Goal: Task Accomplishment & Management: Manage account settings

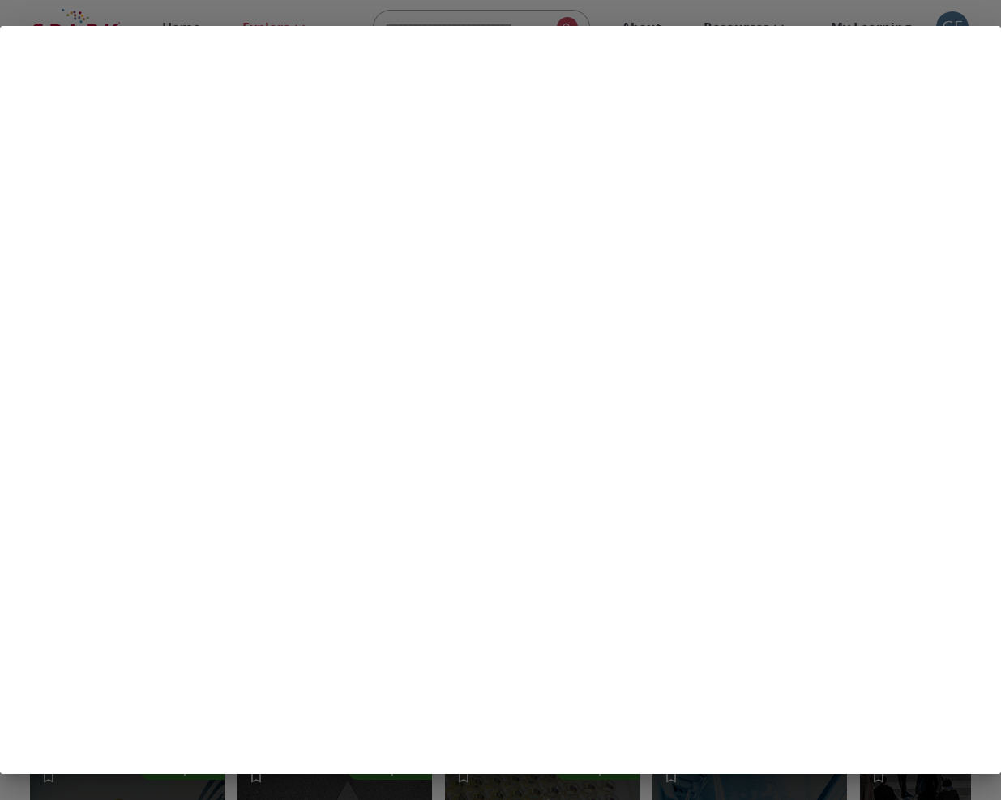
scroll to position [418, 0]
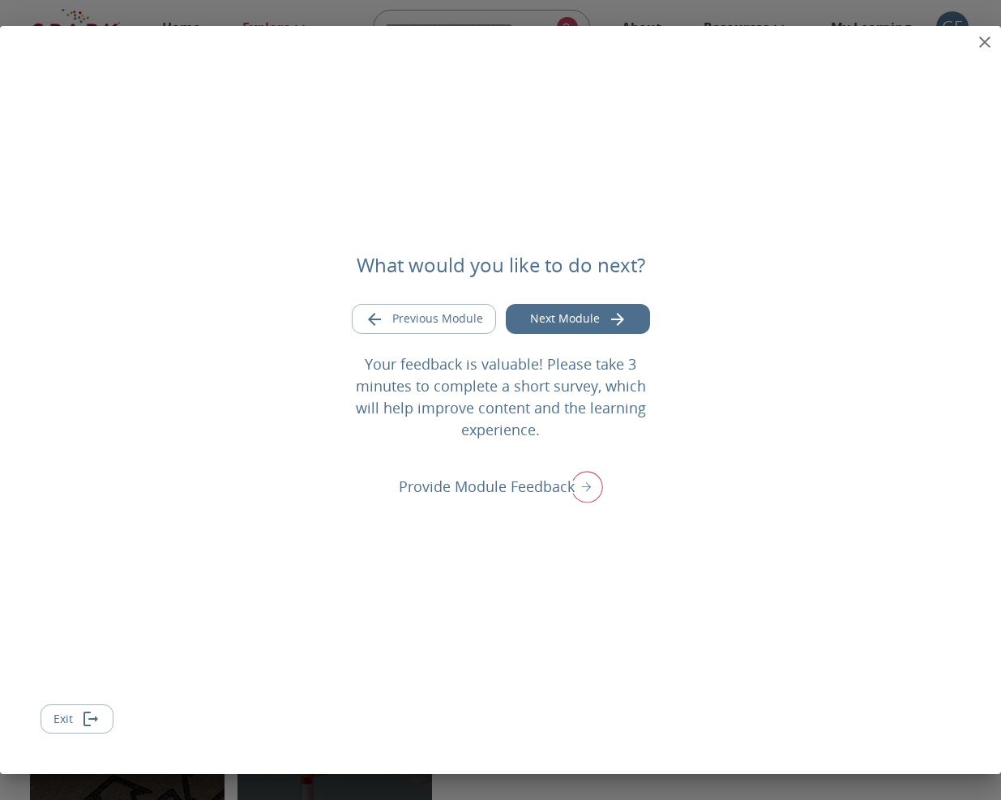
click at [980, 45] on icon "close" at bounding box center [984, 41] width 19 height 19
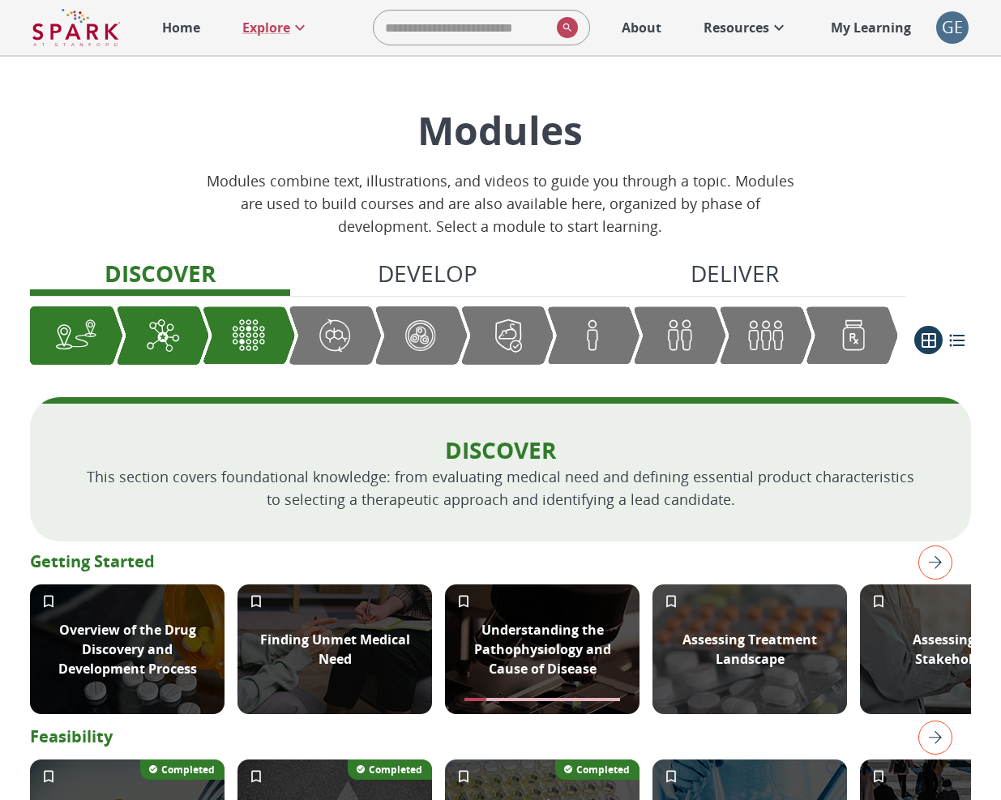
scroll to position [0, 0]
click at [955, 24] on div "GE" at bounding box center [952, 27] width 32 height 32
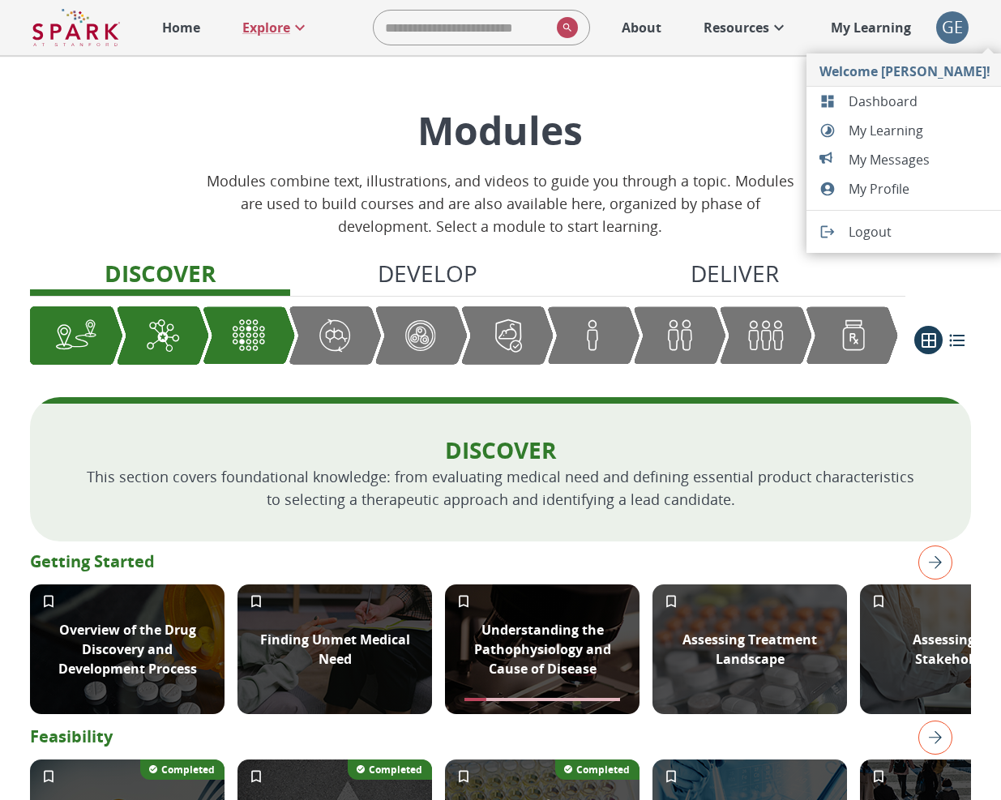
click at [891, 95] on span "Dashboard" at bounding box center [920, 101] width 142 height 19
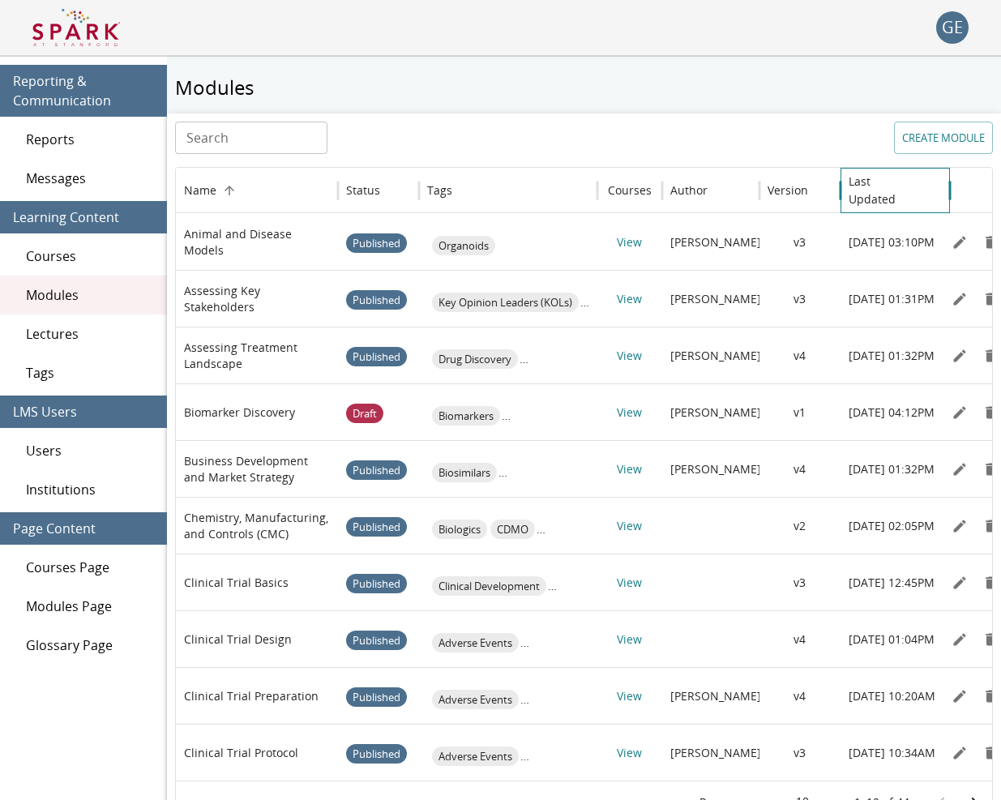
click at [899, 179] on h6 "Last Updated" at bounding box center [883, 191] width 69 height 36
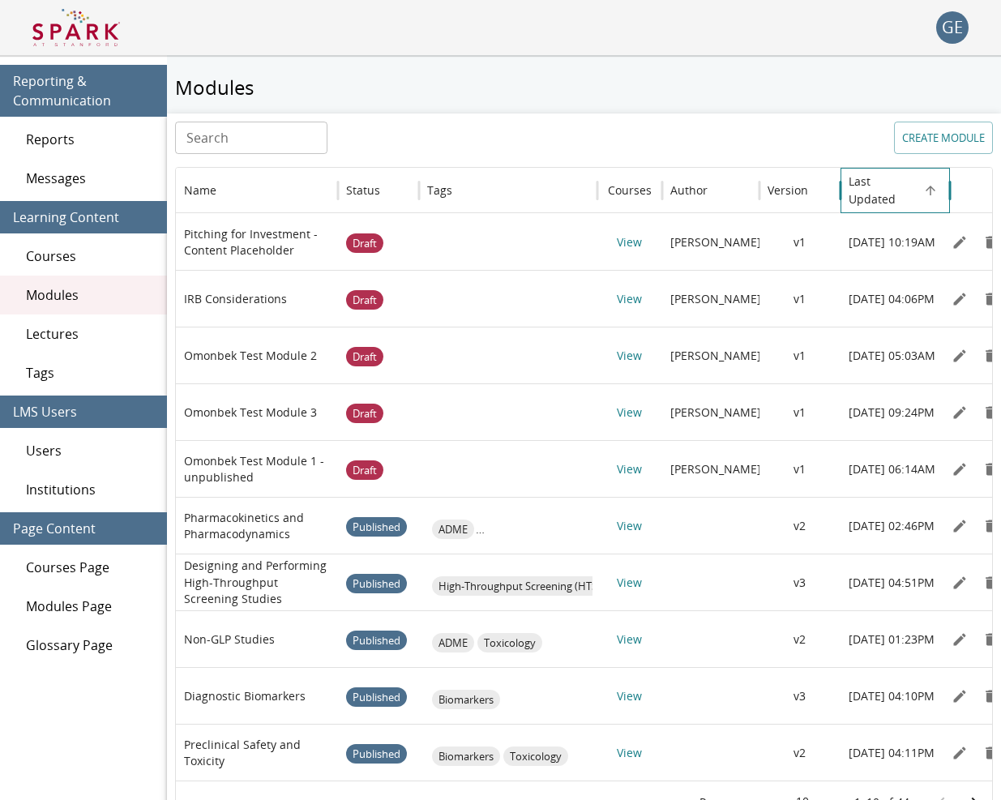
click at [899, 179] on h6 "Last Updated" at bounding box center [883, 191] width 69 height 36
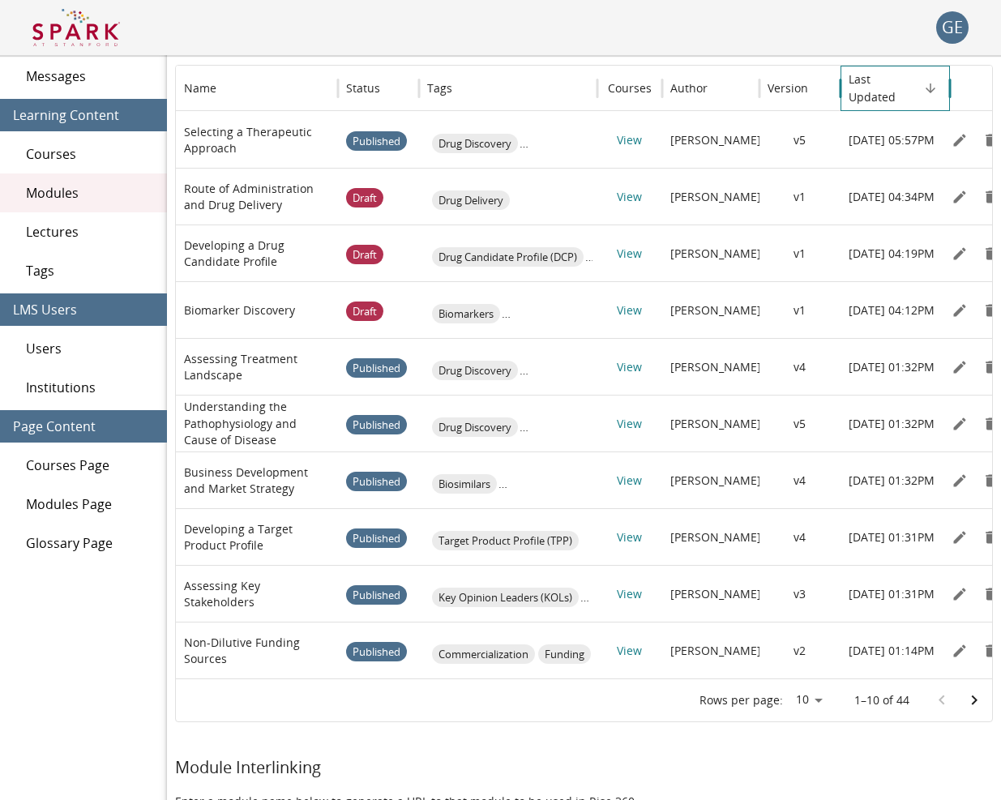
scroll to position [97, 0]
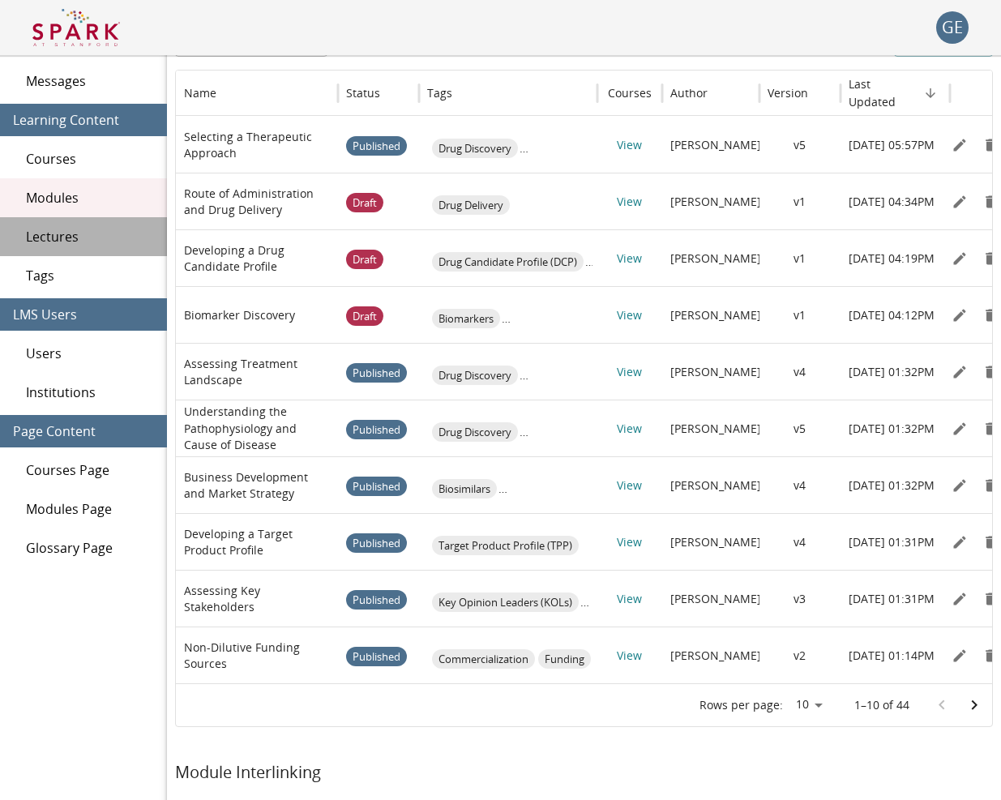
click at [112, 246] on span "Lectures" at bounding box center [90, 236] width 128 height 19
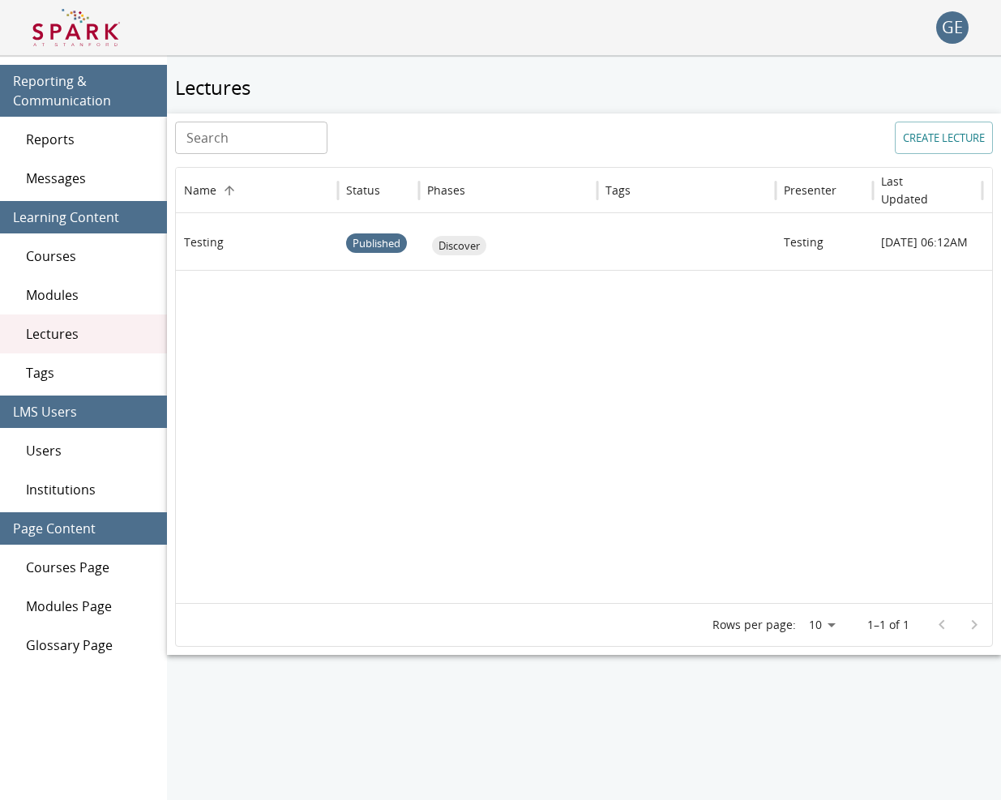
click at [64, 444] on span "Users" at bounding box center [90, 450] width 128 height 19
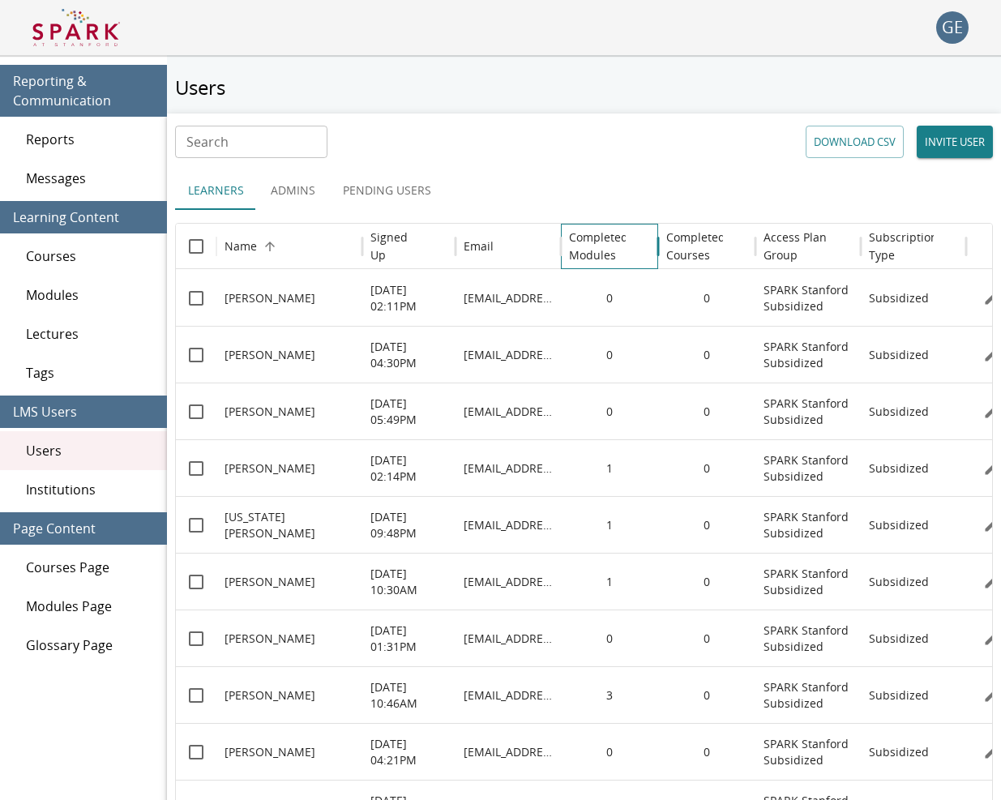
click at [589, 245] on h6 "Completed Modules" at bounding box center [598, 247] width 59 height 36
click at [795, 245] on h6 "Access Plan Group" at bounding box center [808, 247] width 89 height 36
click at [394, 247] on h6 "Signed Up" at bounding box center [397, 247] width 53 height 36
click at [598, 240] on h6 "Completed Modules" at bounding box center [598, 247] width 59 height 36
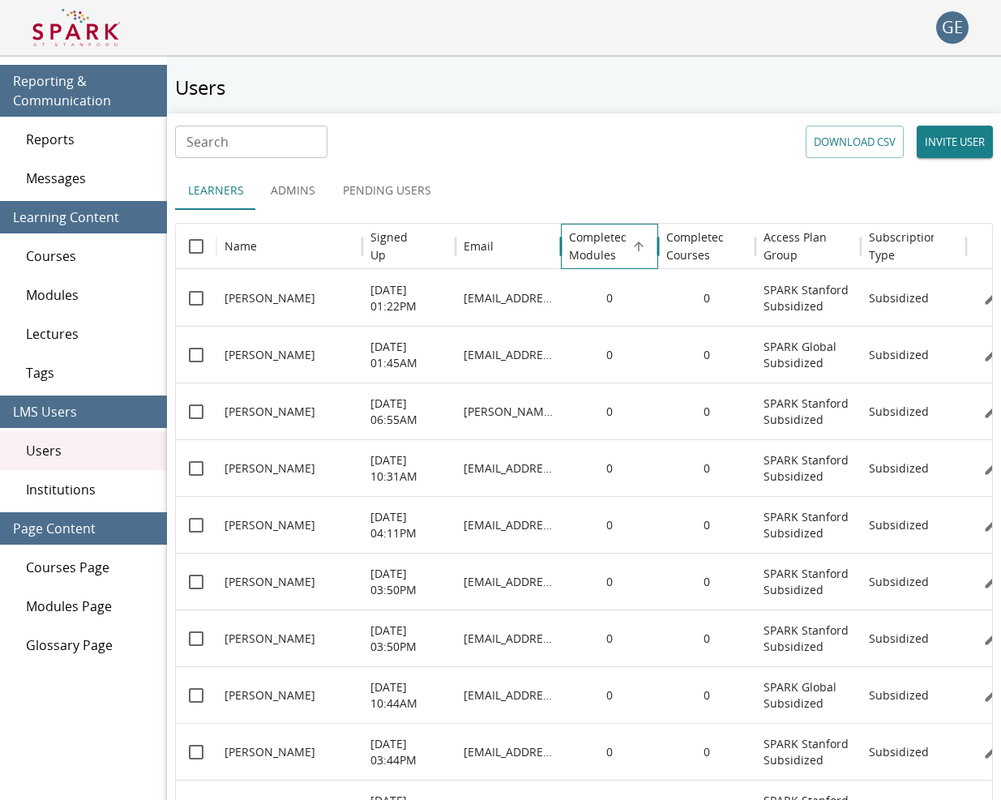
click at [598, 240] on h6 "Completed Modules" at bounding box center [598, 247] width 59 height 36
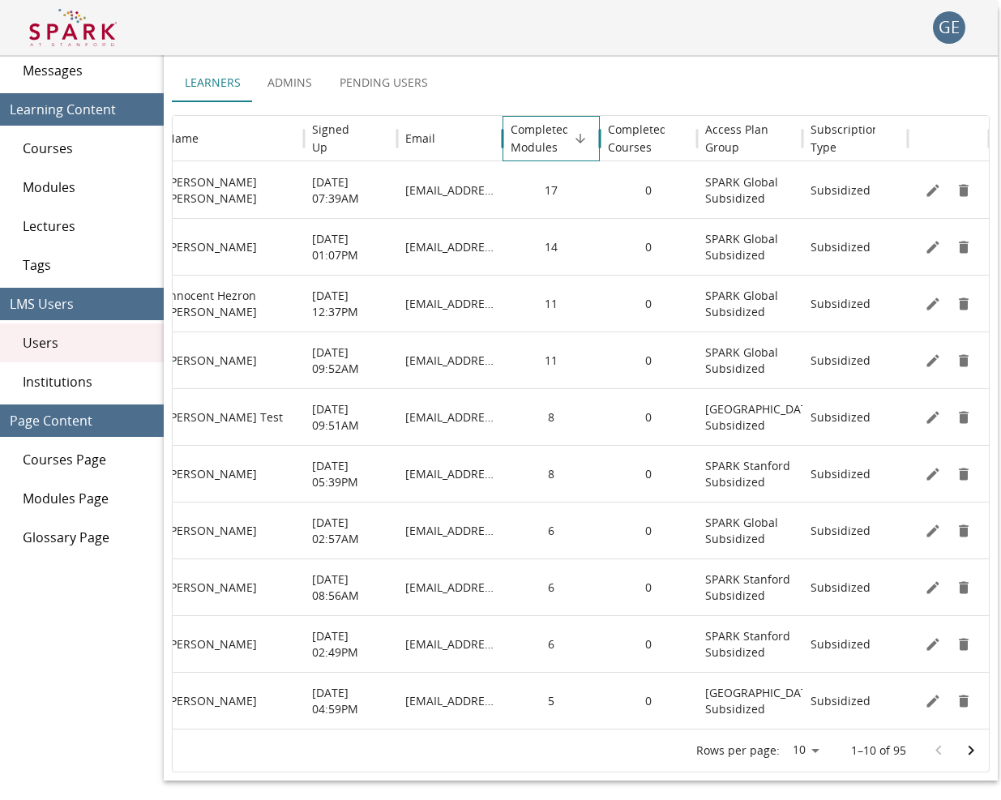
scroll to position [108, 3]
click at [934, 536] on icon "Edit" at bounding box center [933, 531] width 16 height 16
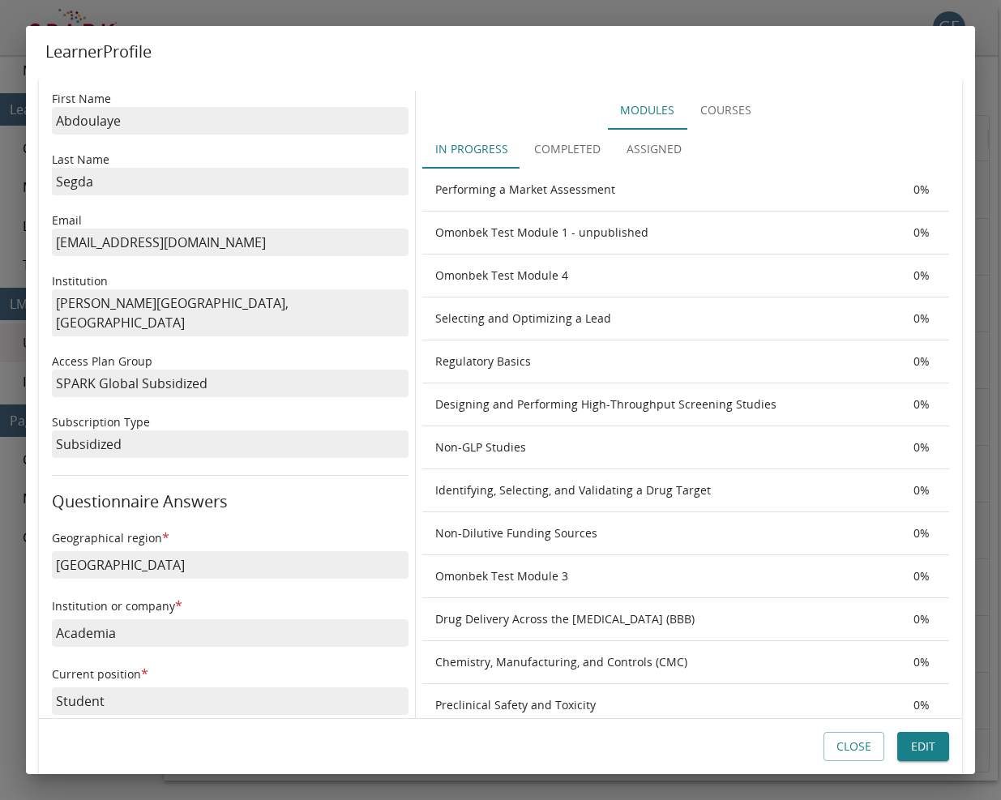
click at [573, 156] on button "Completed" at bounding box center [567, 149] width 92 height 39
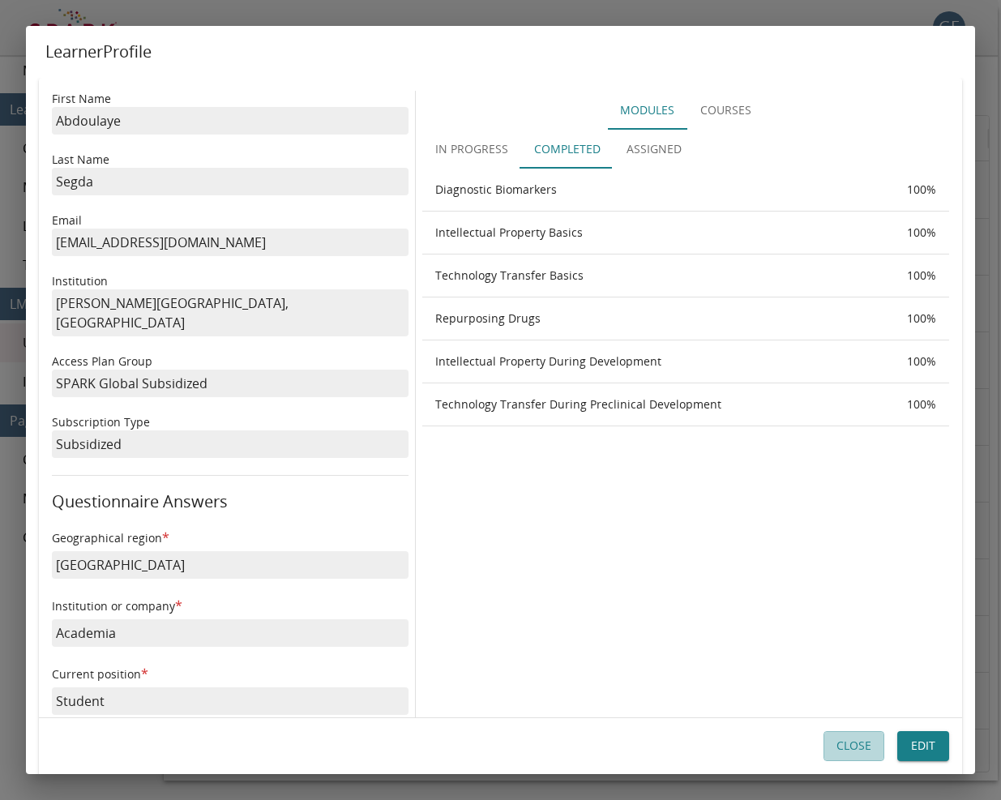
click at [844, 733] on button "Close" at bounding box center [854, 747] width 61 height 30
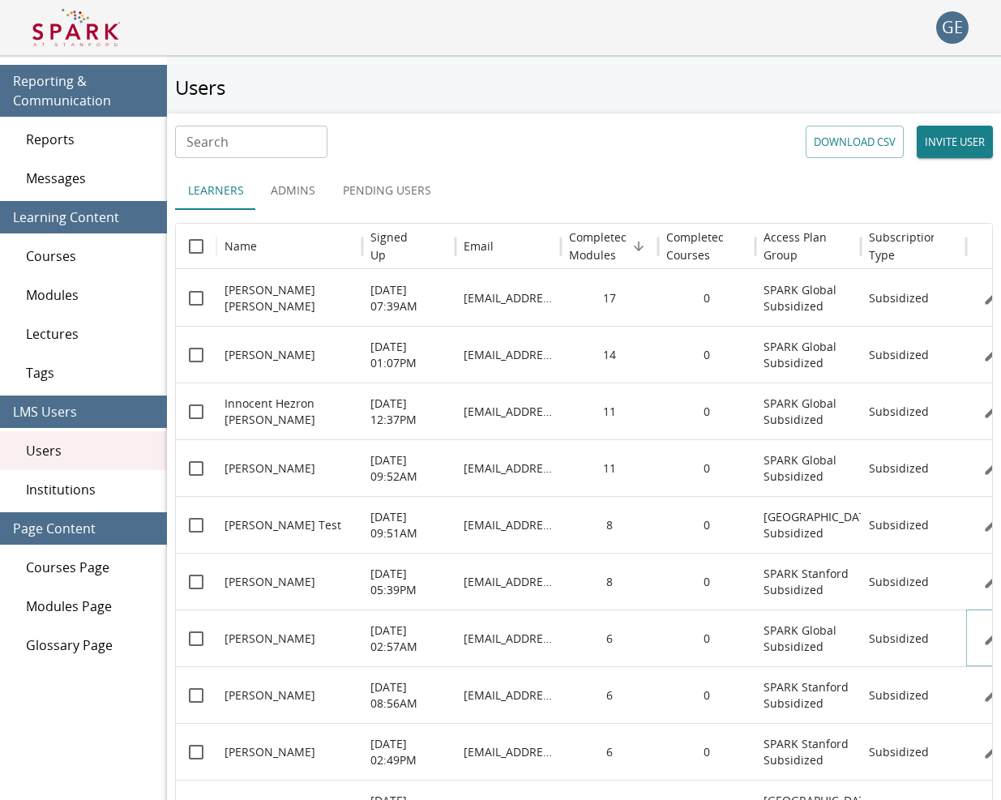
scroll to position [0, 0]
